Goal: Check status: Check status

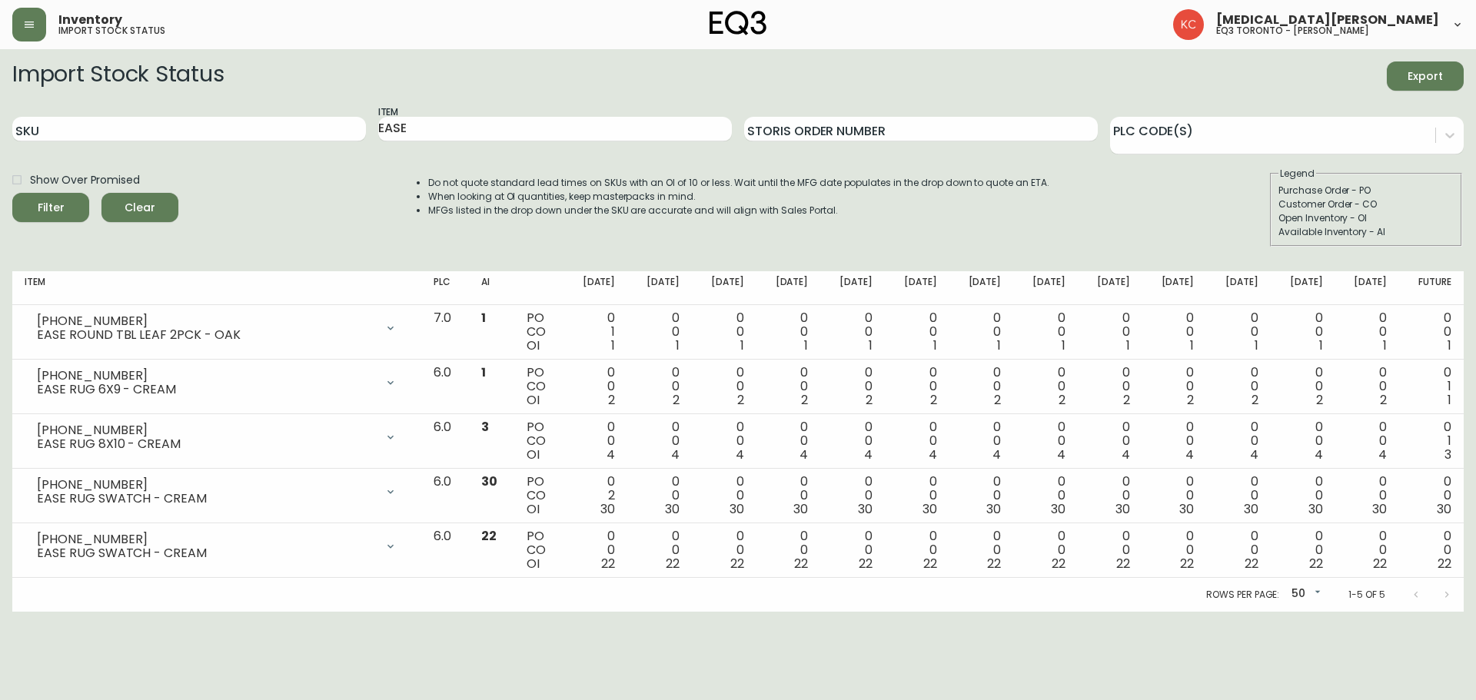
click at [206, 132] on input "SKU" at bounding box center [189, 129] width 354 height 25
click at [548, 129] on input "EASE" at bounding box center [555, 129] width 354 height 25
click at [307, 119] on input "SKU" at bounding box center [189, 129] width 354 height 25
drag, startPoint x: 437, startPoint y: 131, endPoint x: 62, endPoint y: 117, distance: 374.6
click at [62, 117] on div "SKU Item EASE Storis Order Number PLC Code(s)" at bounding box center [737, 130] width 1451 height 50
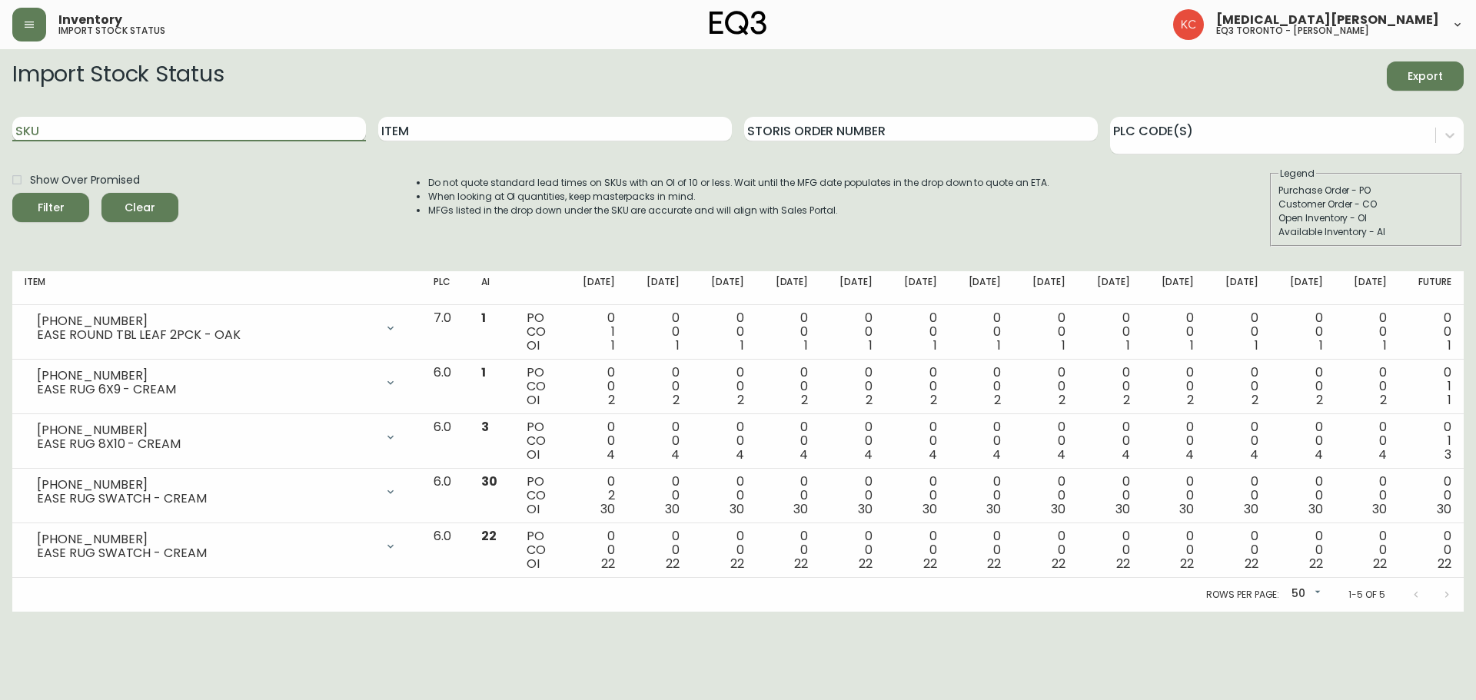
click at [61, 123] on input "SKU" at bounding box center [189, 129] width 354 height 25
paste input "[PHONE_NUMBER]"
type input "[PHONE_NUMBER]"
click at [12, 193] on button "Filter" at bounding box center [50, 207] width 77 height 29
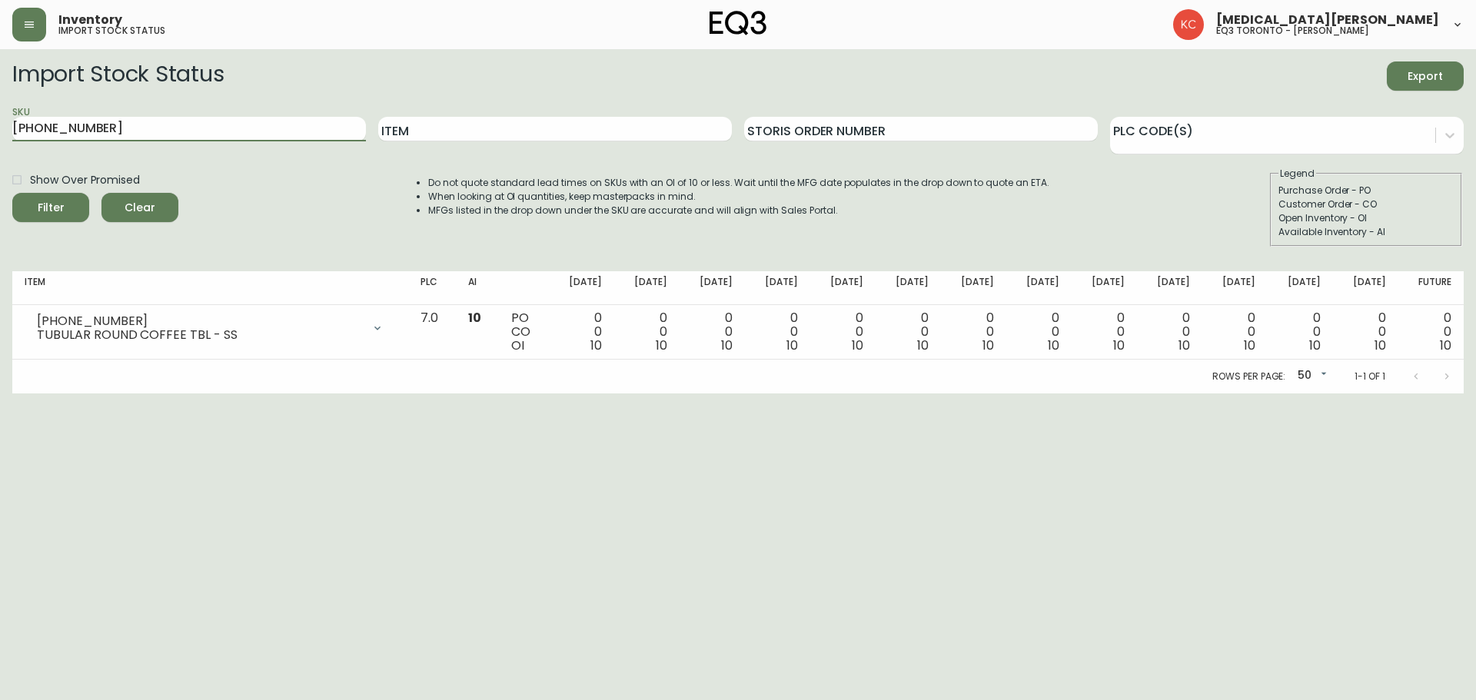
click at [573, 394] on html "Inventory import stock status [MEDICAL_DATA][PERSON_NAME] eq3 toronto - [PERSON…" at bounding box center [738, 197] width 1476 height 394
